Goal: Use online tool/utility: Utilize a website feature to perform a specific function

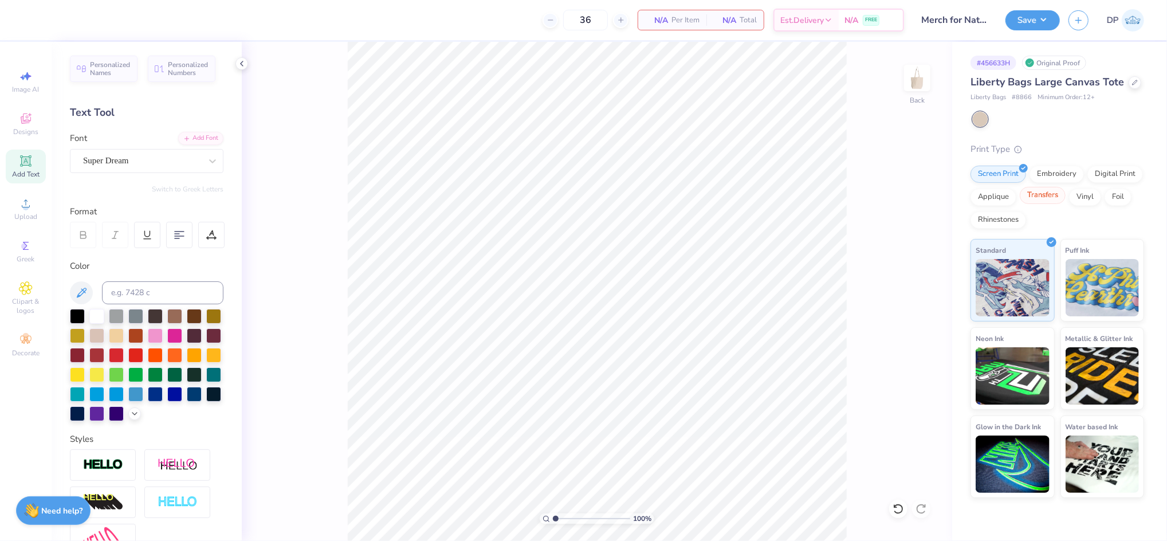
click at [1047, 196] on div "Transfers" at bounding box center [1043, 195] width 46 height 17
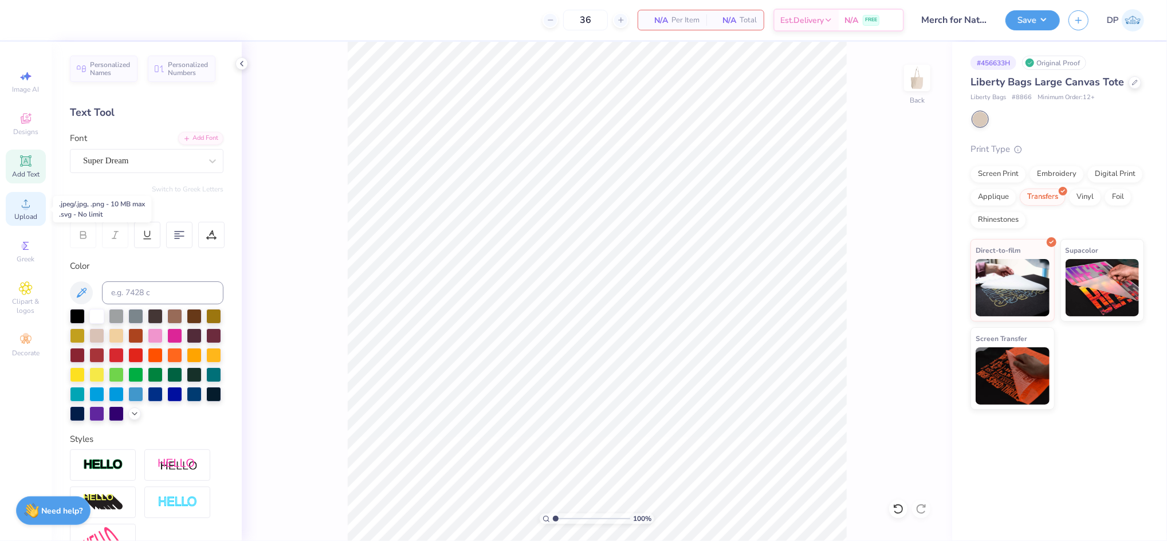
click at [28, 200] on icon at bounding box center [26, 204] width 14 height 14
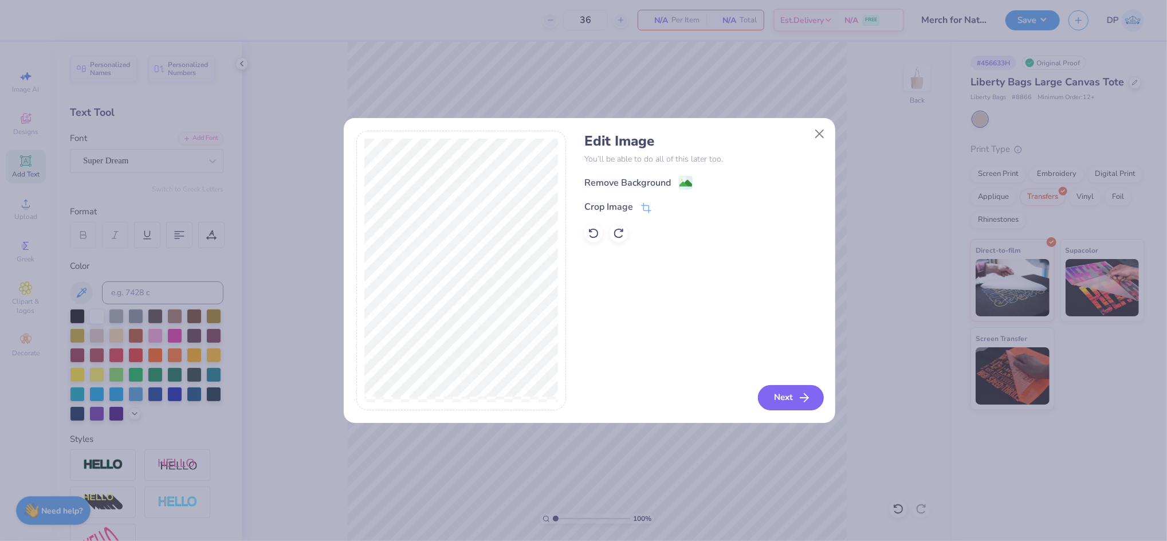
click at [800, 399] on icon "button" at bounding box center [805, 398] width 14 height 14
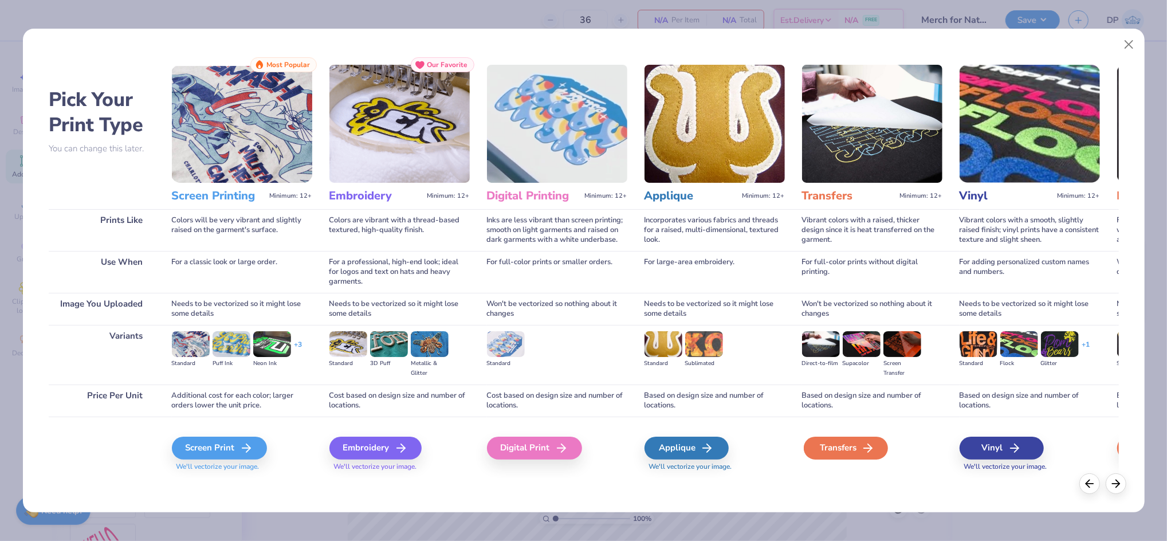
click at [866, 453] on icon at bounding box center [868, 448] width 14 height 14
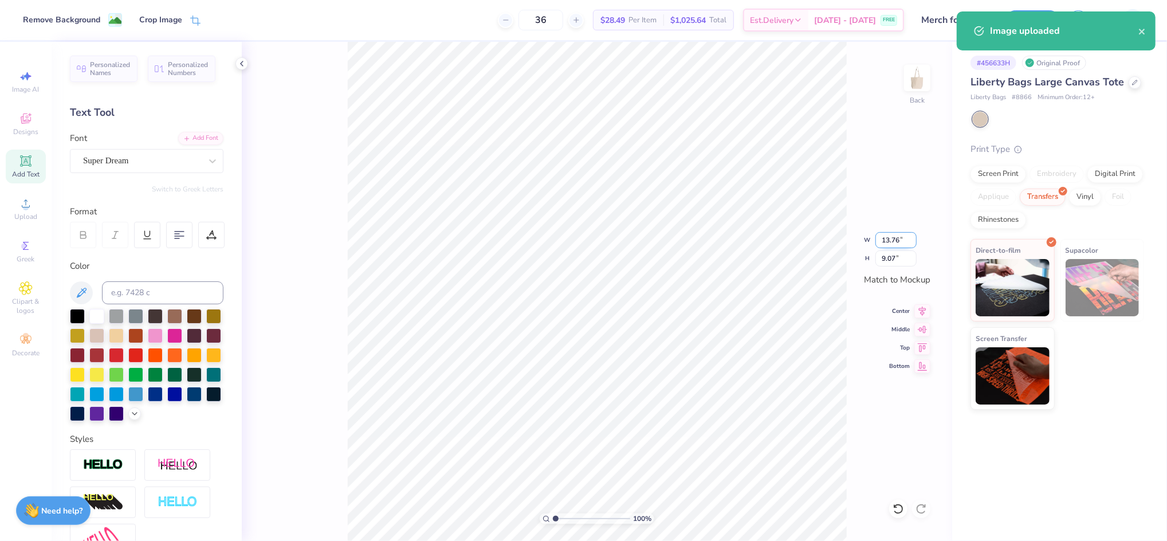
click at [890, 242] on input "13.76" at bounding box center [896, 240] width 41 height 16
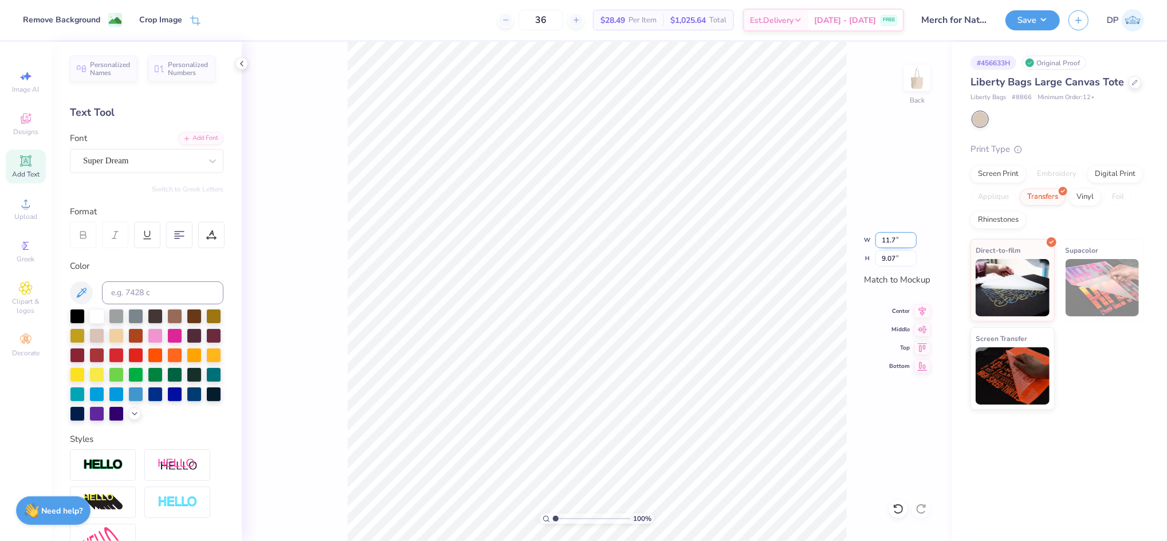
type input "11.70"
type input "7.72"
click at [893, 256] on input "7.72" at bounding box center [896, 258] width 41 height 16
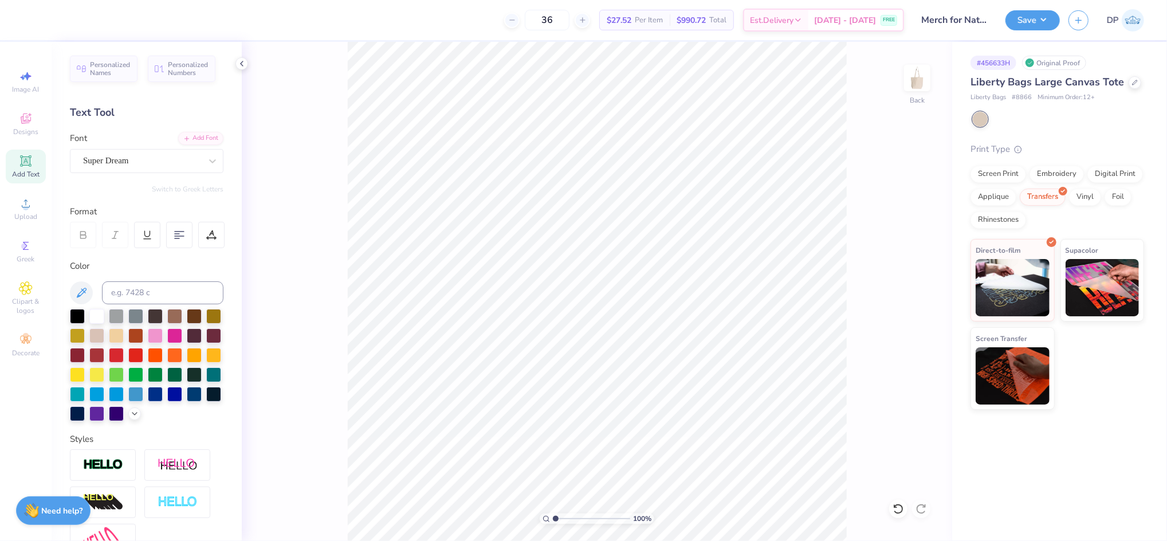
click at [555, 521] on input "range" at bounding box center [591, 518] width 77 height 10
drag, startPoint x: 554, startPoint y: 517, endPoint x: 562, endPoint y: 518, distance: 8.0
click at [562, 518] on input "range" at bounding box center [591, 518] width 77 height 10
click at [561, 523] on input "range" at bounding box center [591, 518] width 77 height 10
click at [556, 524] on input "range" at bounding box center [591, 518] width 77 height 10
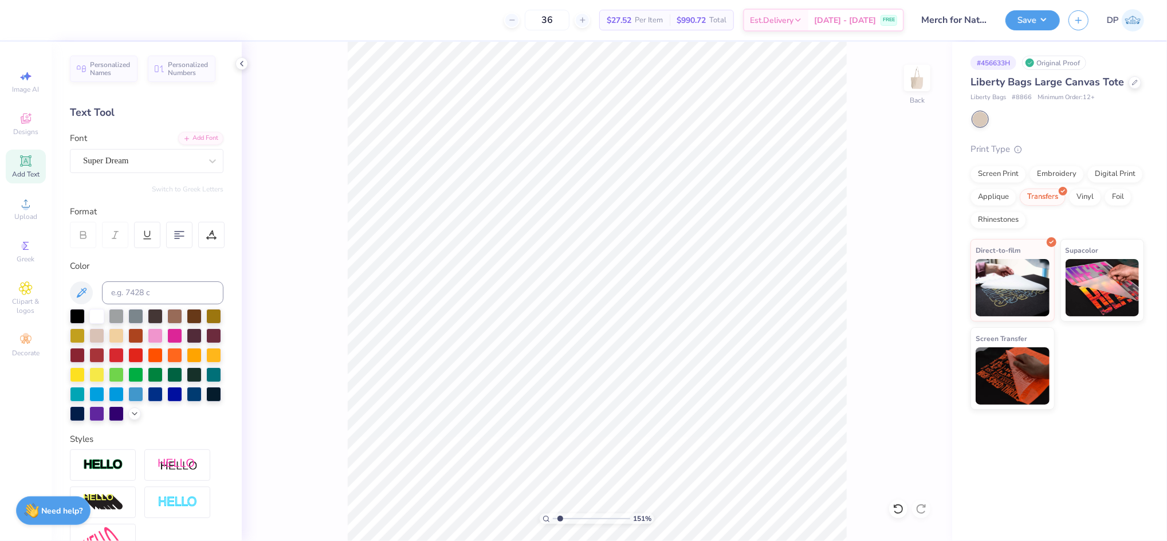
type input "1.59"
click at [560, 520] on input "range" at bounding box center [591, 518] width 77 height 10
click at [24, 170] on span "Add Text" at bounding box center [26, 174] width 28 height 9
type input "5.80"
type input "1.68"
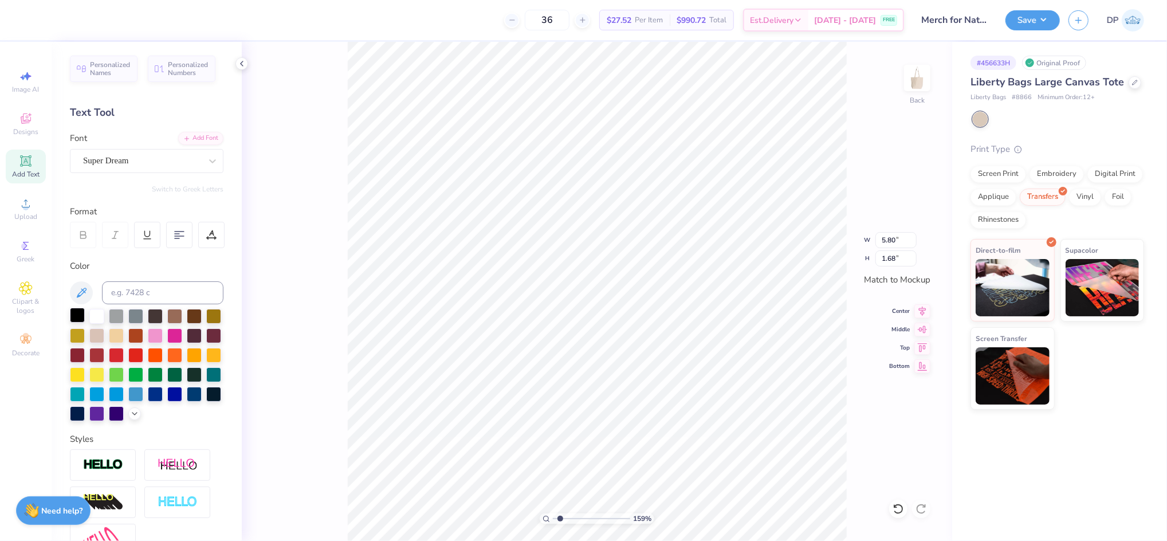
click at [74, 313] on div at bounding box center [77, 315] width 15 height 15
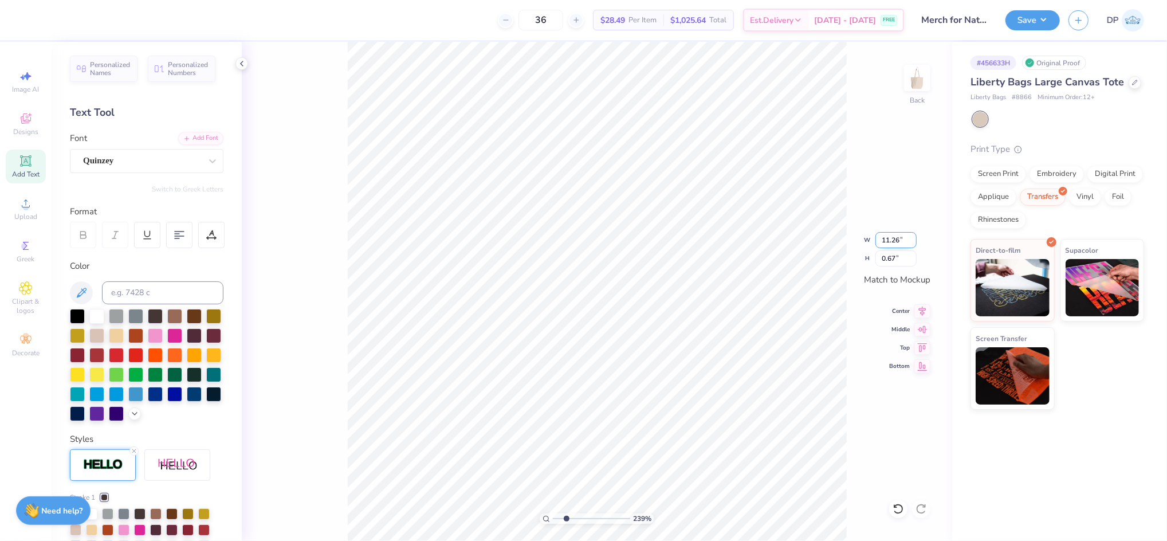
scroll to position [76, 0]
